Goal: Transaction & Acquisition: Book appointment/travel/reservation

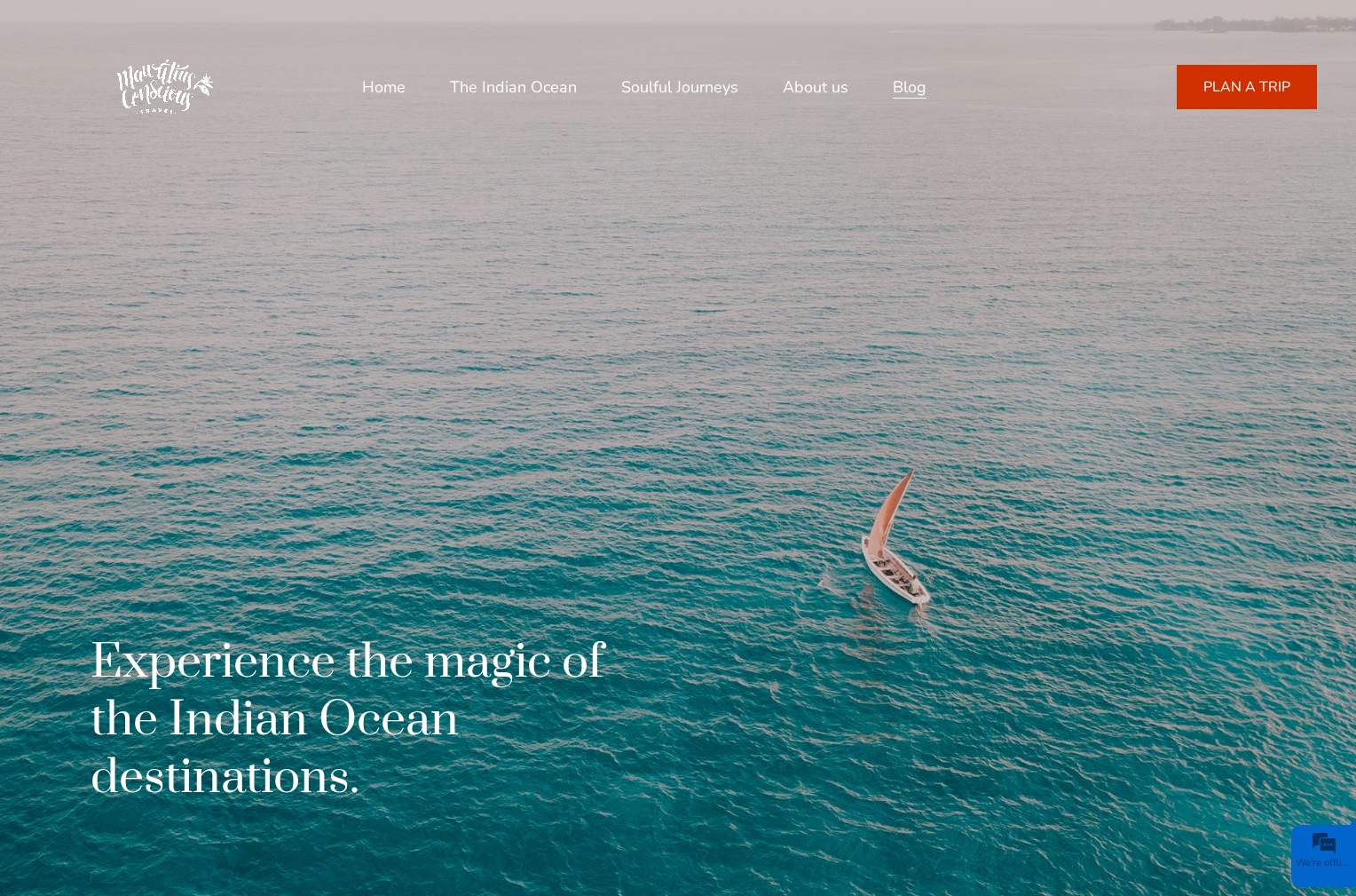
click at [909, 87] on span "Blog" at bounding box center [909, 86] width 34 height 22
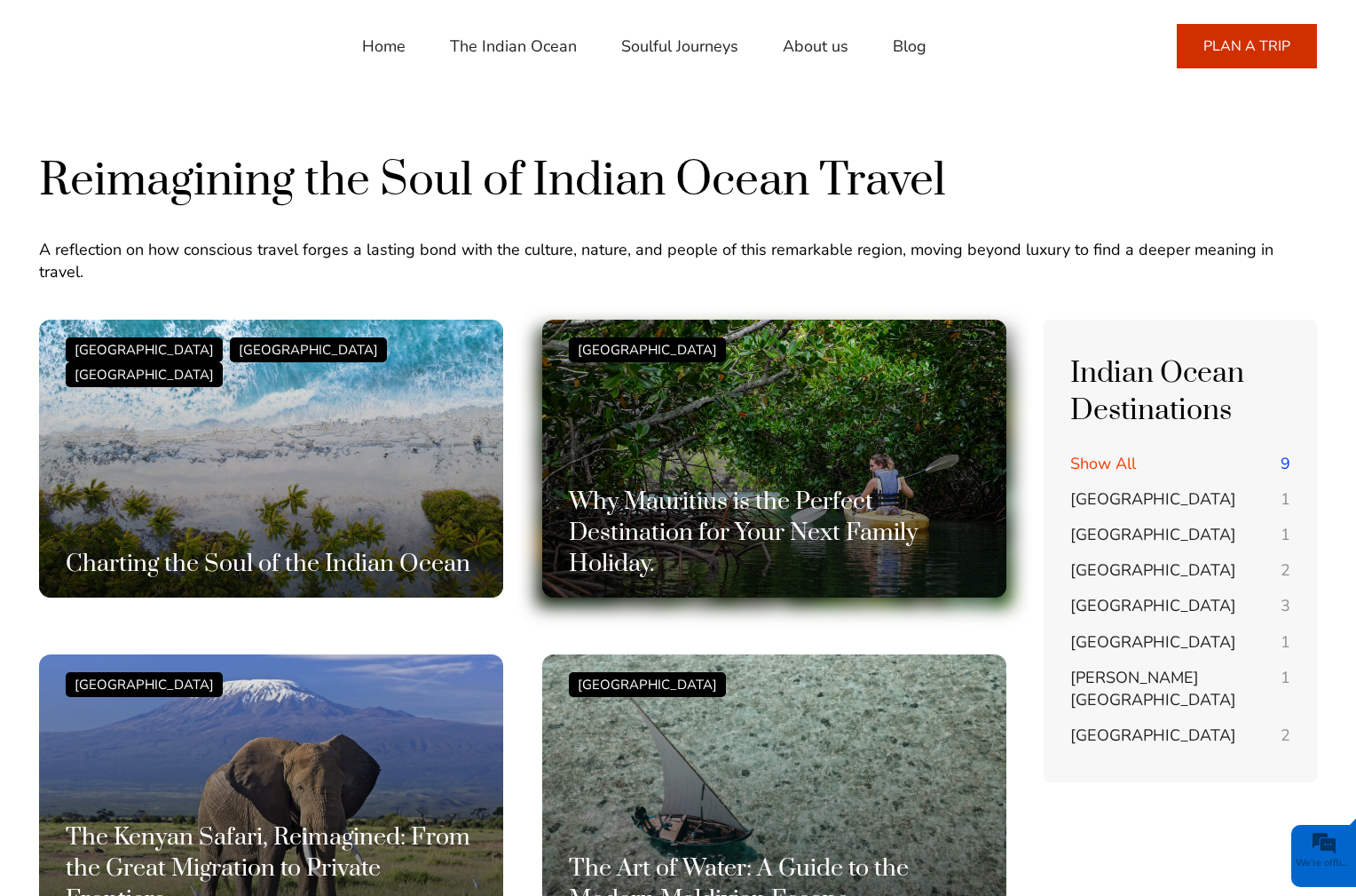
click at [774, 467] on div "Mauritius Island Why Mauritius is the Perfect Destination for Your Next Family …" at bounding box center [774, 458] width 411 height 243
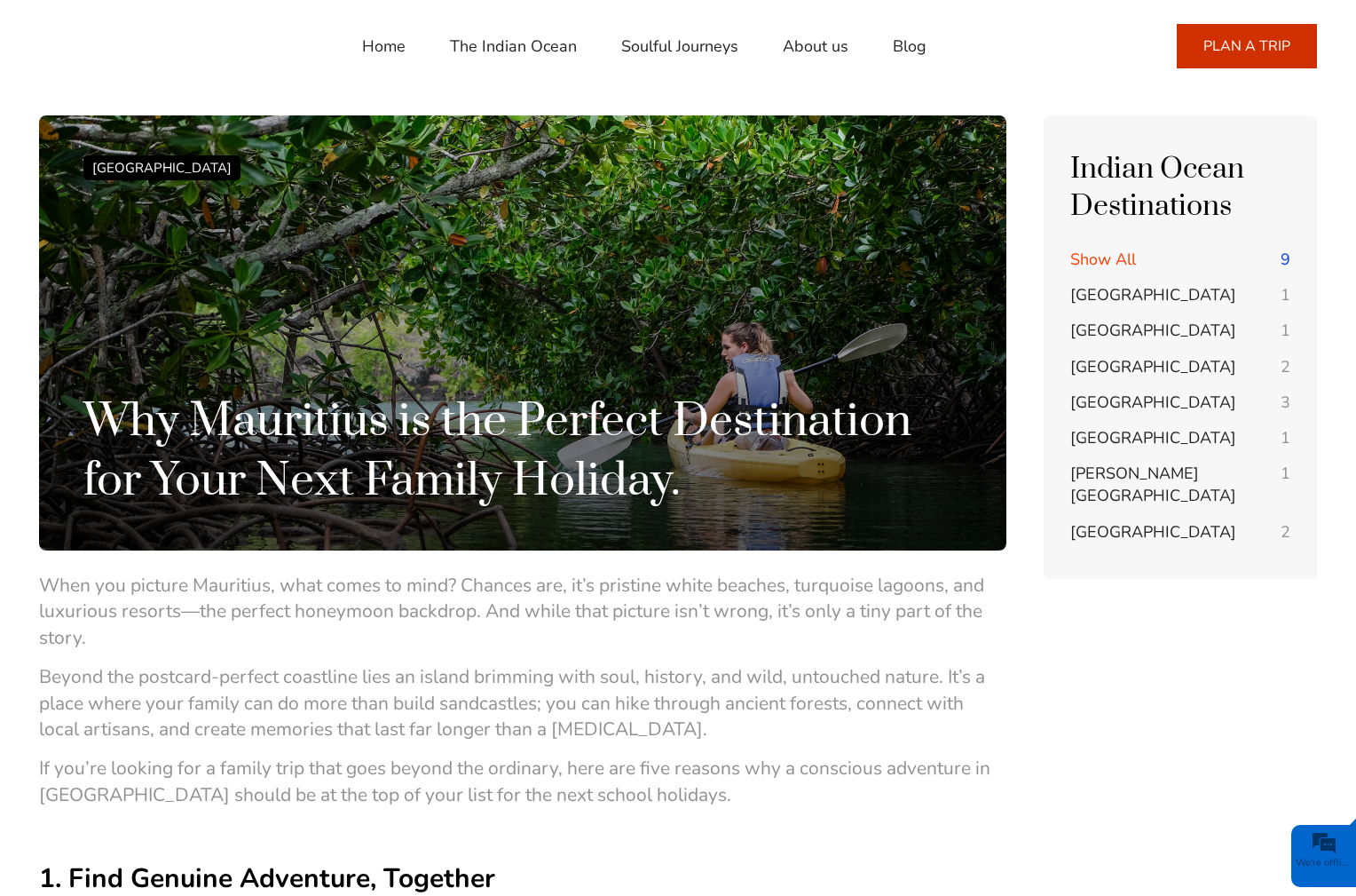
click at [1247, 46] on span "PLAN A TRIP" at bounding box center [1247, 46] width 87 height 19
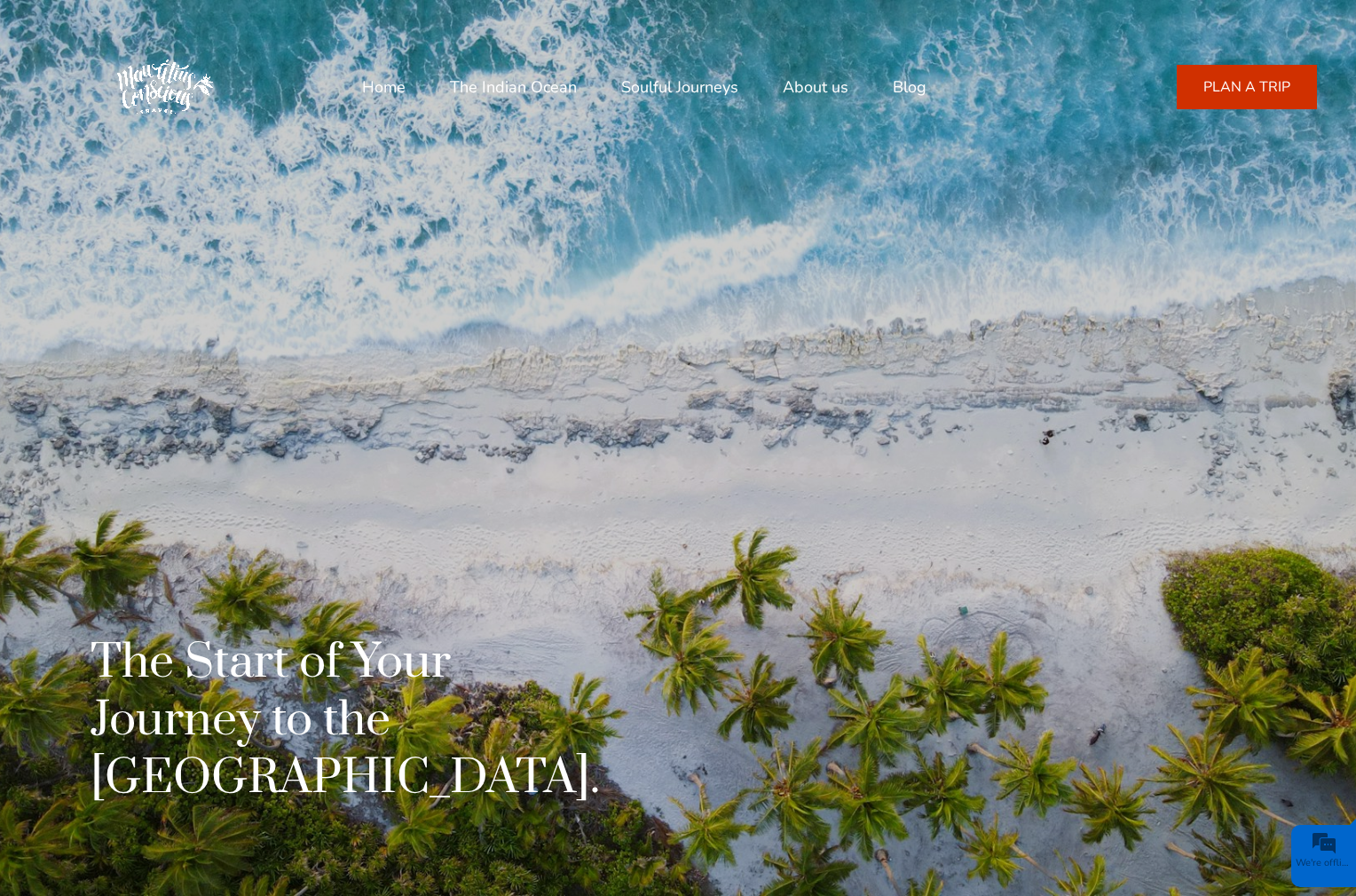
click at [1323, 856] on span "We're offline" at bounding box center [1323, 862] width 57 height 13
